Goal: Navigation & Orientation: Understand site structure

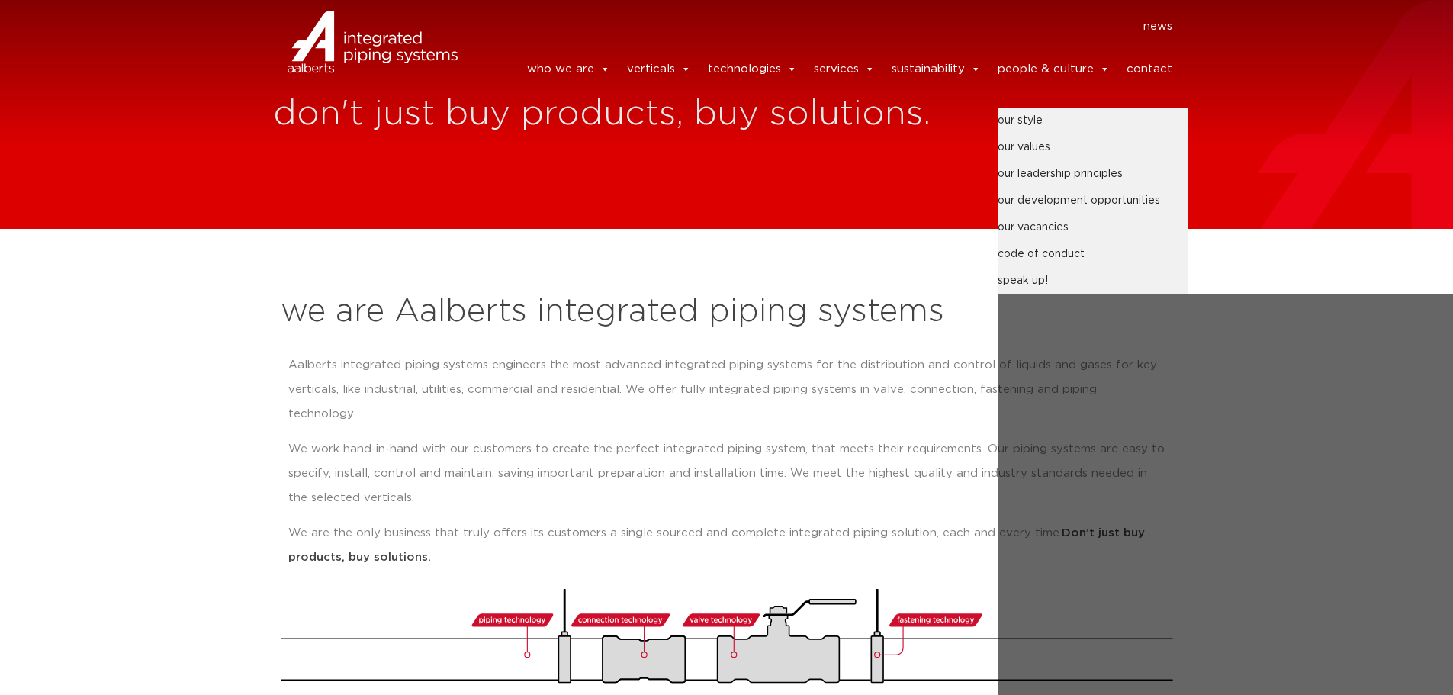
click at [1063, 61] on link "people & culture" at bounding box center [1053, 69] width 112 height 31
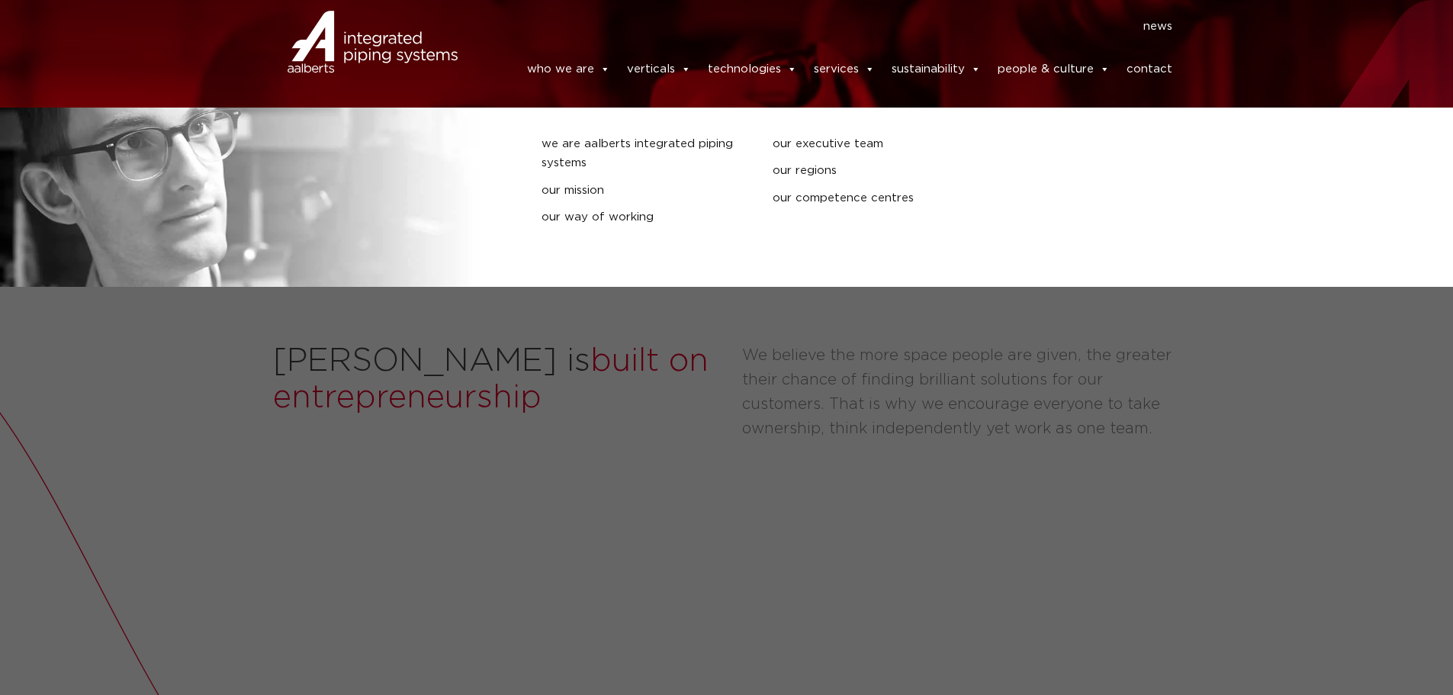
click at [571, 58] on link "who we are" at bounding box center [568, 69] width 83 height 31
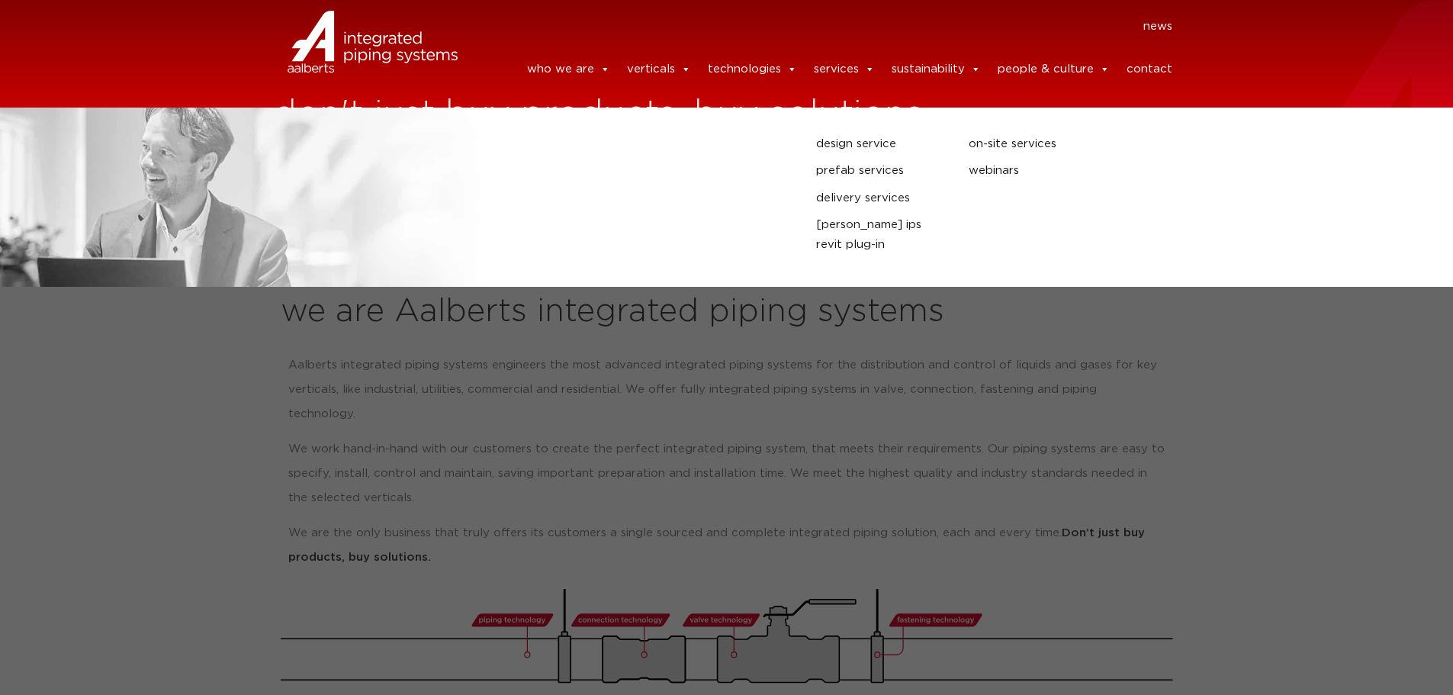
click at [842, 63] on link "services" at bounding box center [844, 69] width 61 height 31
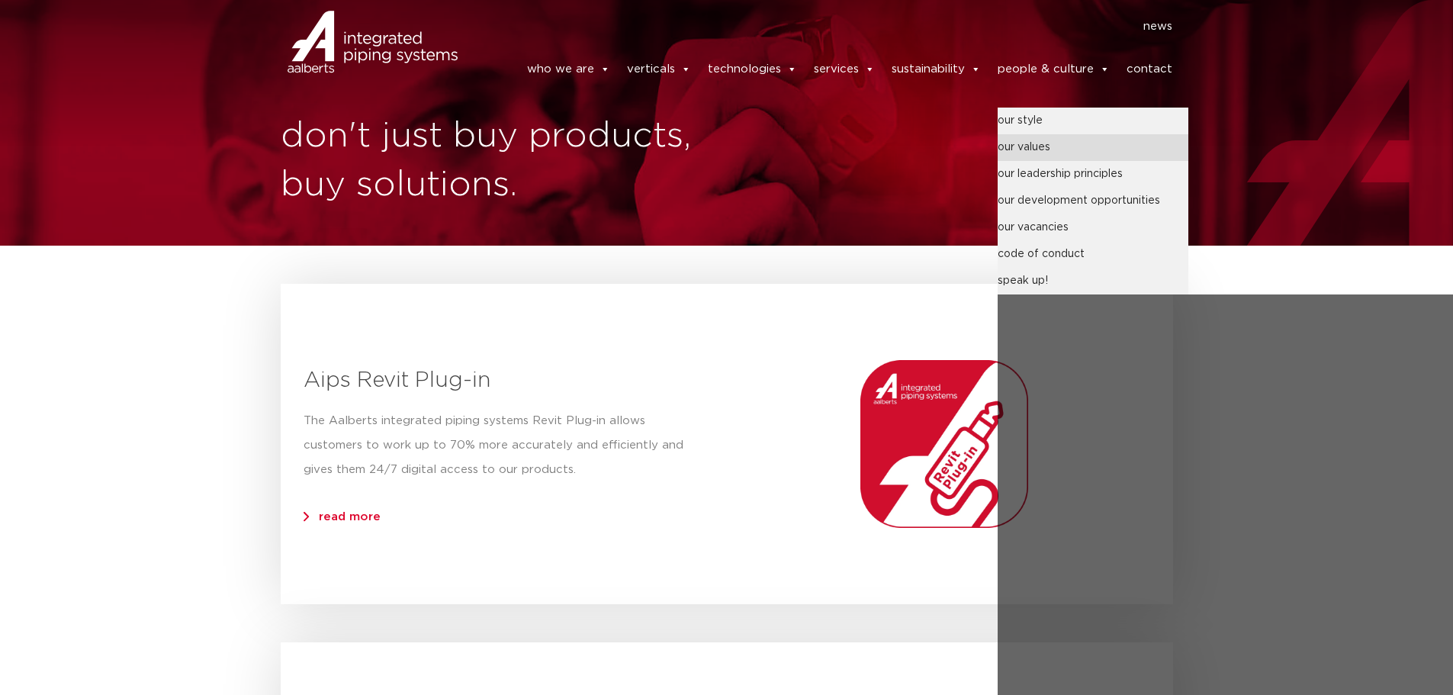
click at [1034, 136] on link "our values" at bounding box center [1092, 147] width 191 height 27
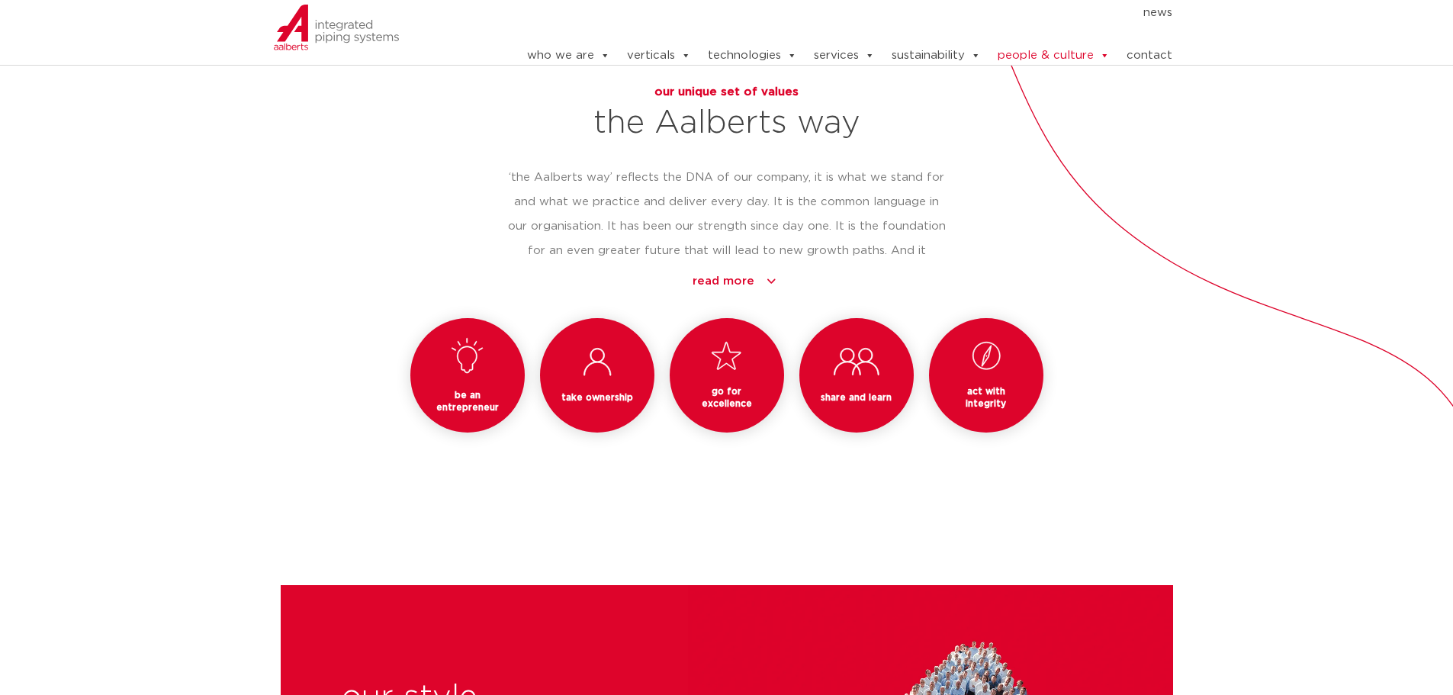
scroll to position [1148, 0]
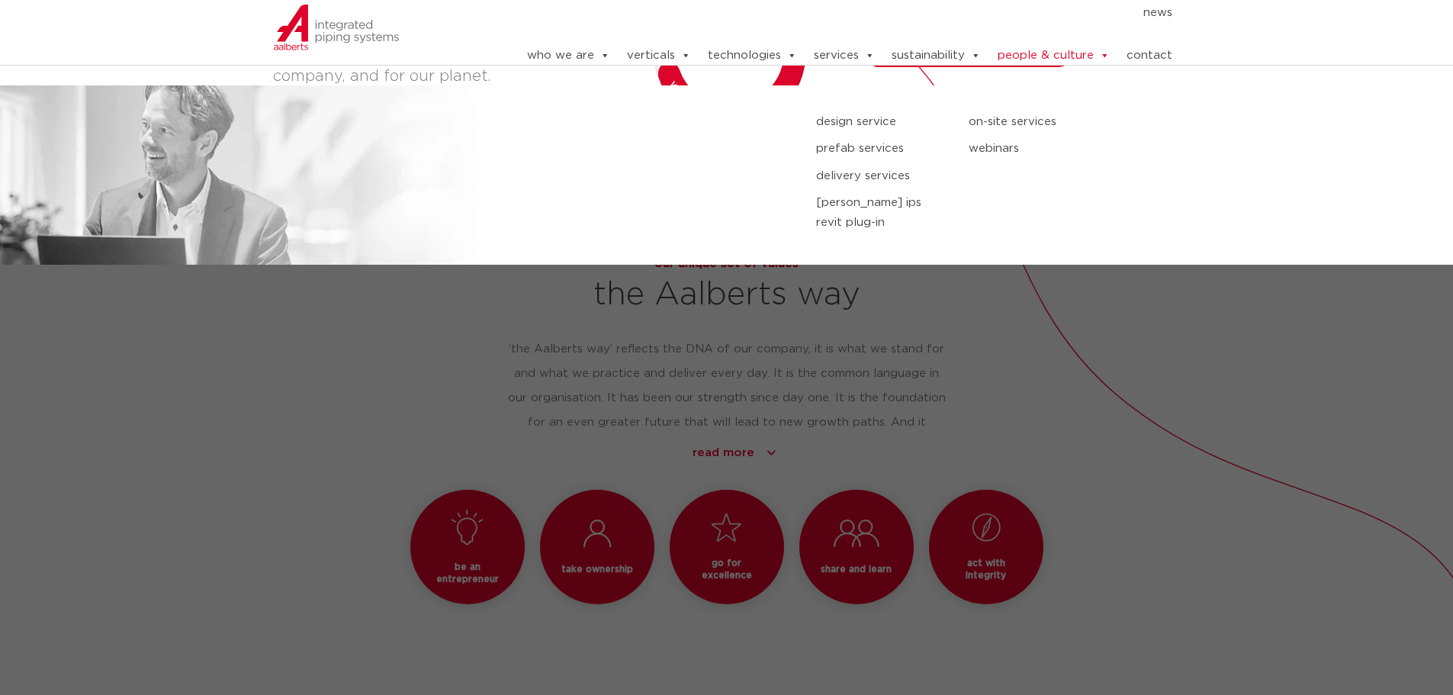
click at [849, 50] on link "services" at bounding box center [844, 55] width 61 height 31
